Goal: Task Accomplishment & Management: Manage account settings

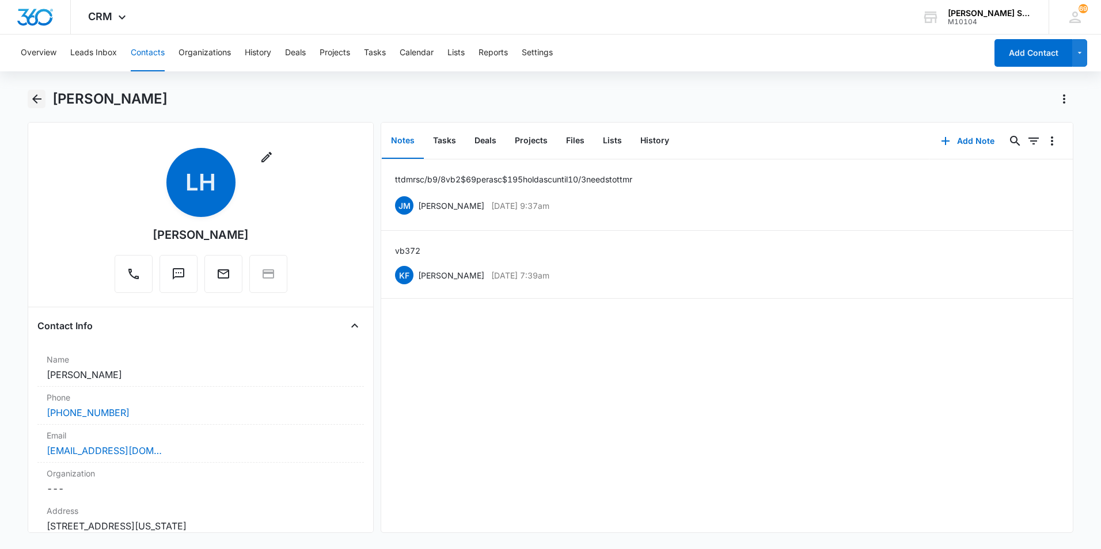
click at [35, 100] on icon "Back" at bounding box center [36, 98] width 9 height 9
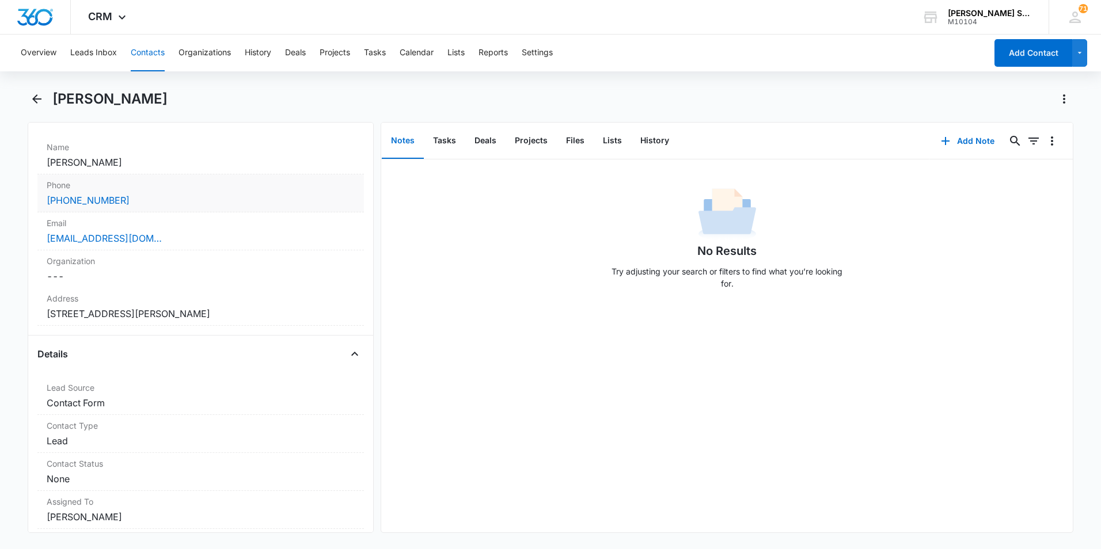
scroll to position [230, 0]
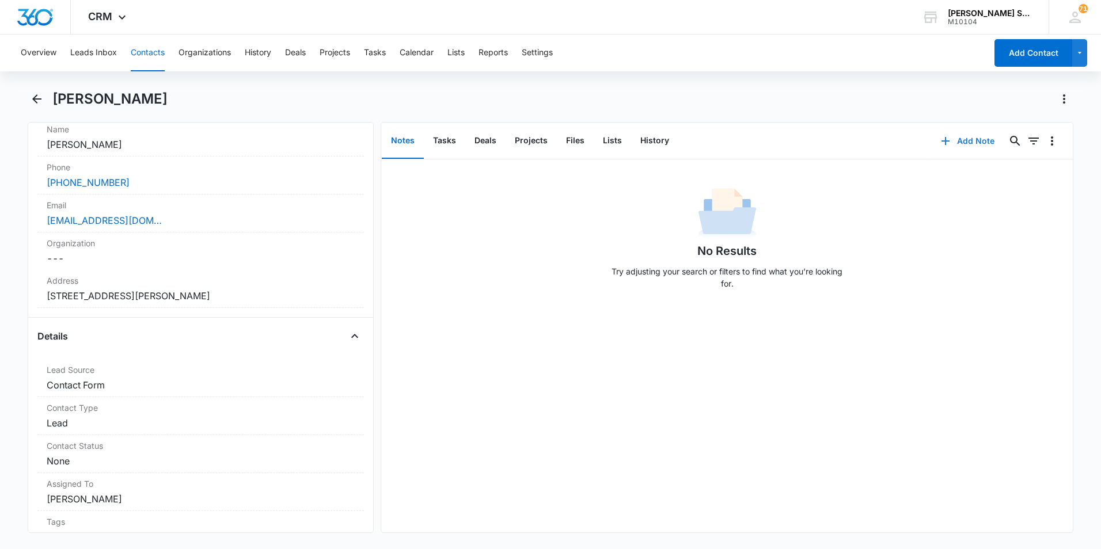
click at [966, 139] on button "Add Note" at bounding box center [967, 141] width 77 height 28
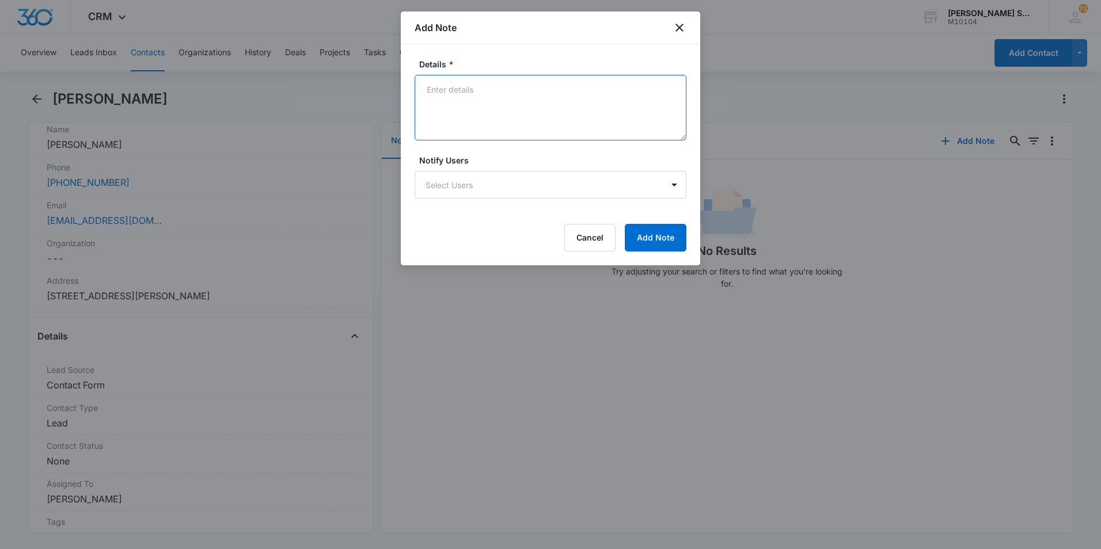
click at [489, 93] on textarea "Details *" at bounding box center [551, 108] width 272 height 66
type textarea "ttd mr if he ppays for now and 2026 $633.26 needs to mrs c/b in 1 hour"
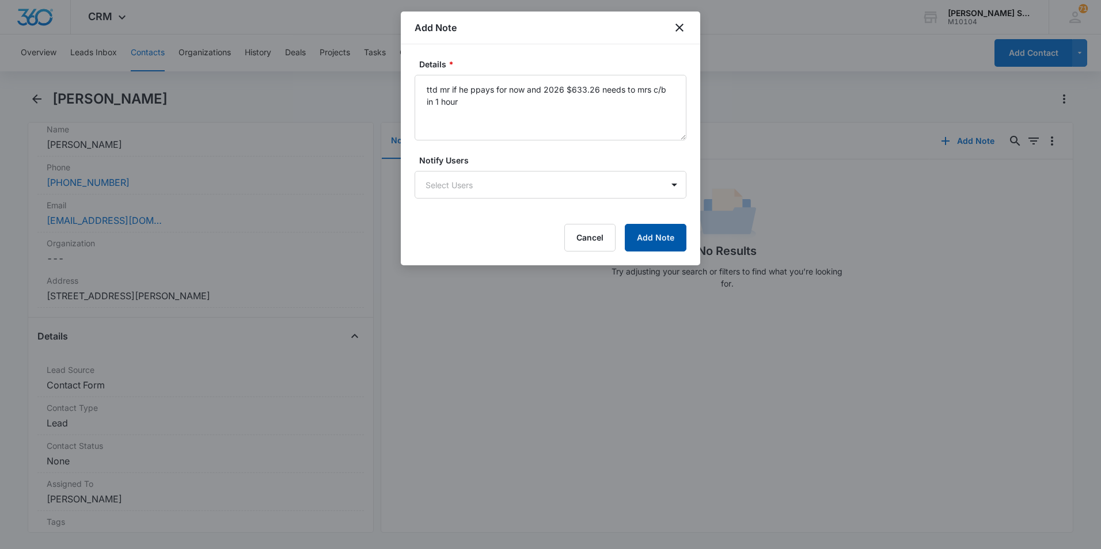
click at [652, 232] on button "Add Note" at bounding box center [656, 238] width 62 height 28
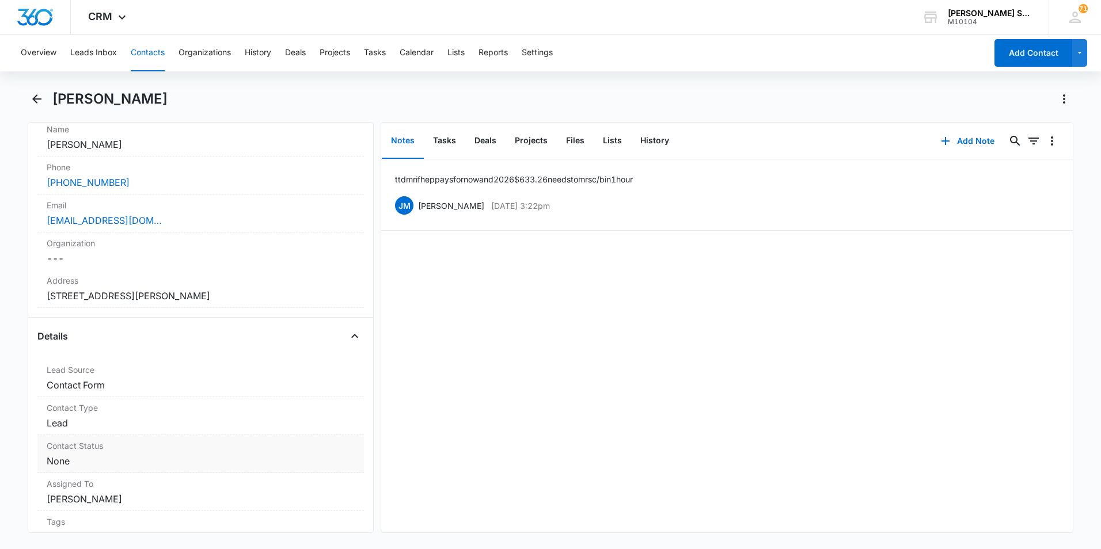
click at [122, 450] on label "Contact Status" at bounding box center [201, 446] width 308 height 12
click at [336, 476] on div at bounding box center [345, 471] width 18 height 18
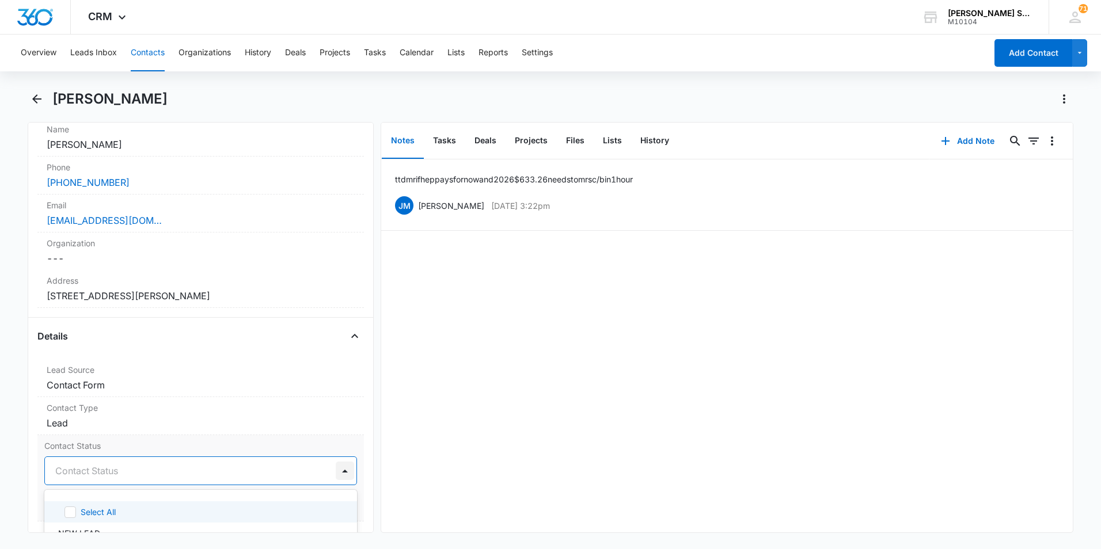
click at [338, 468] on div at bounding box center [345, 471] width 18 height 18
click at [126, 465] on div at bounding box center [186, 471] width 263 height 16
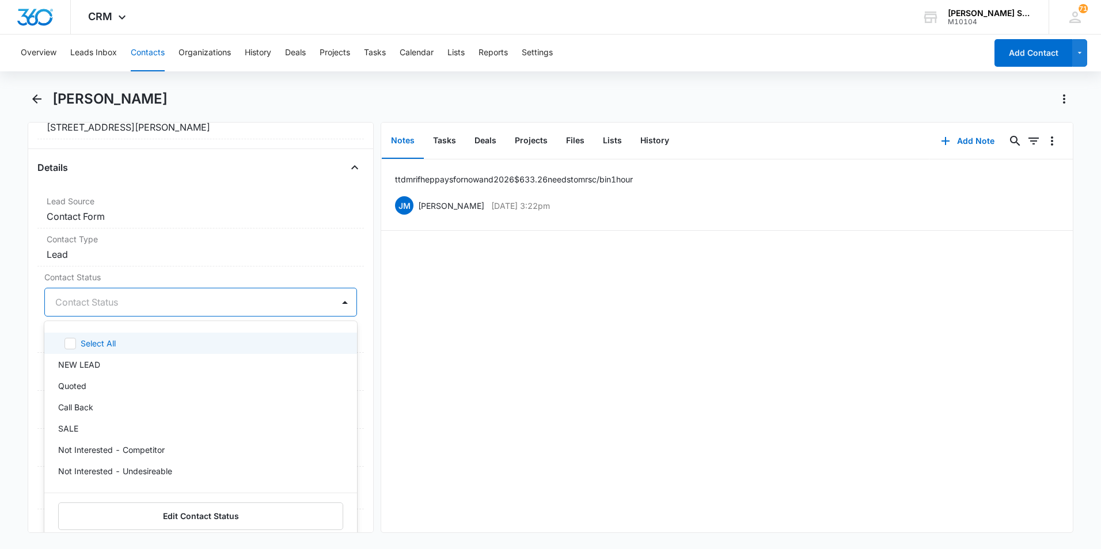
scroll to position [403, 0]
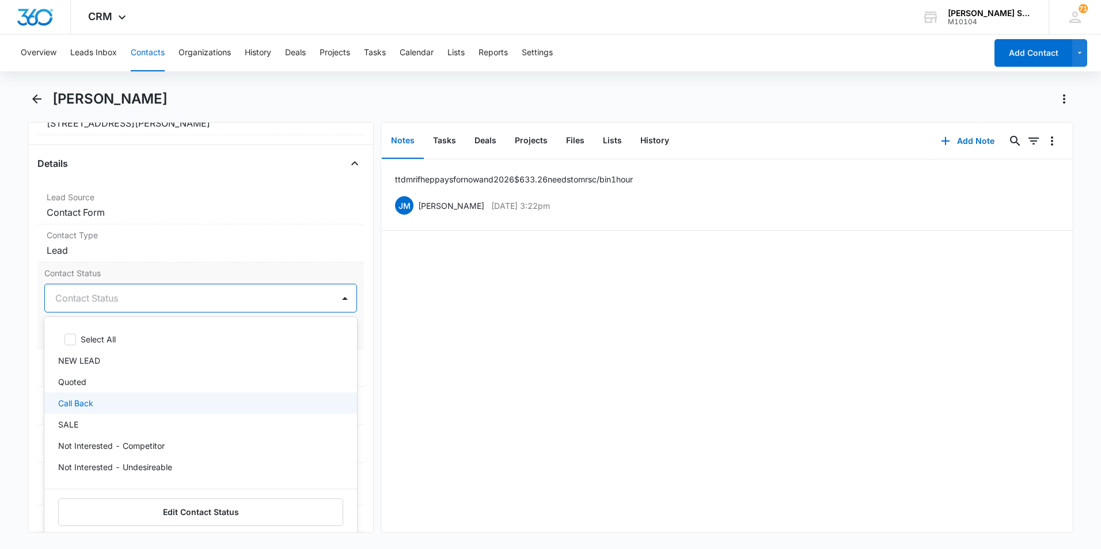
click at [128, 400] on div "Call Back" at bounding box center [199, 403] width 283 height 12
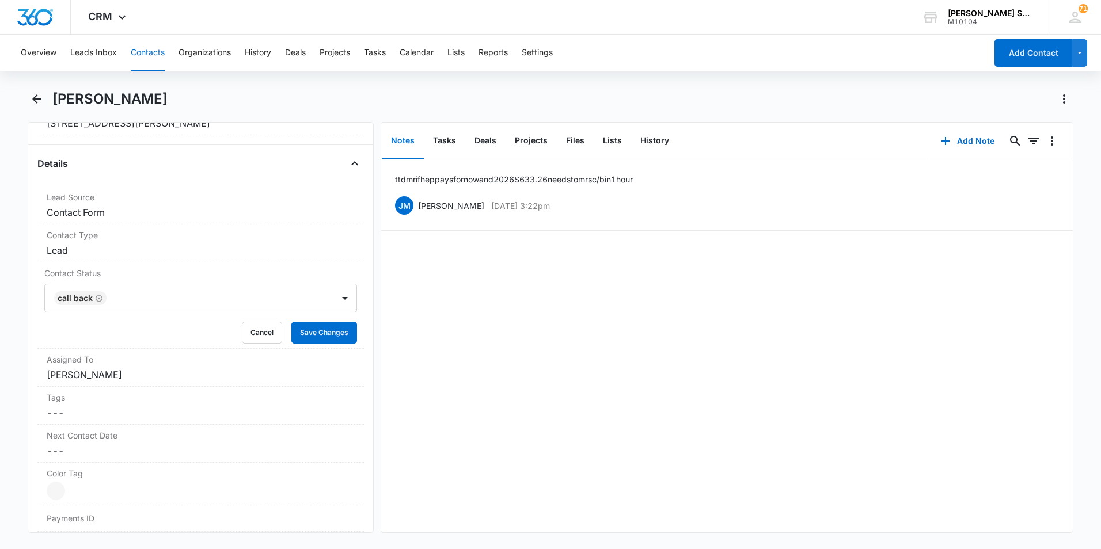
click at [675, 381] on div "ttd mr if he ppays for now and 2026 $633.26 needs to mrs c/b in 1 hour JM Jim M…" at bounding box center [727, 346] width 692 height 373
click at [309, 338] on button "Save Changes" at bounding box center [324, 333] width 66 height 22
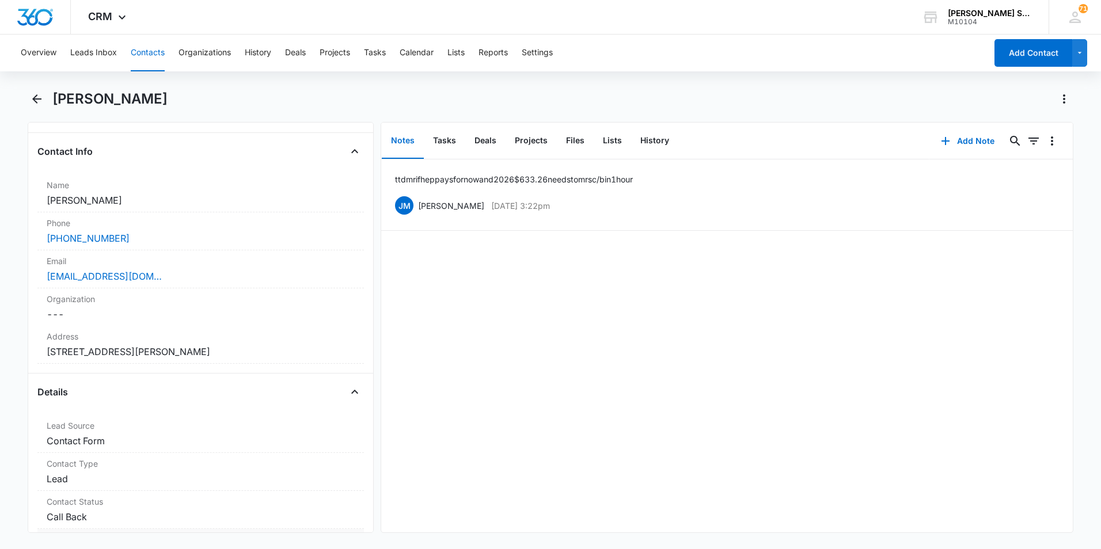
scroll to position [173, 0]
